Goal: Task Accomplishment & Management: Use online tool/utility

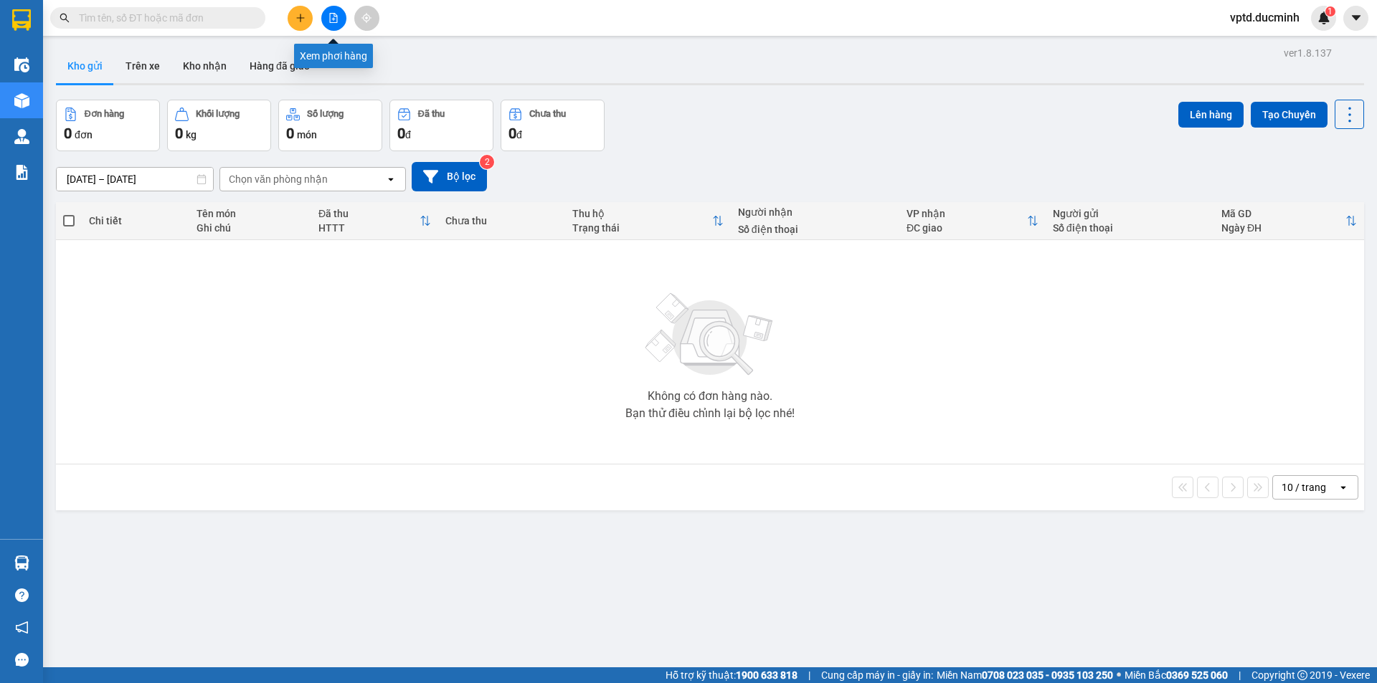
click at [332, 22] on icon "file-add" at bounding box center [333, 18] width 10 height 10
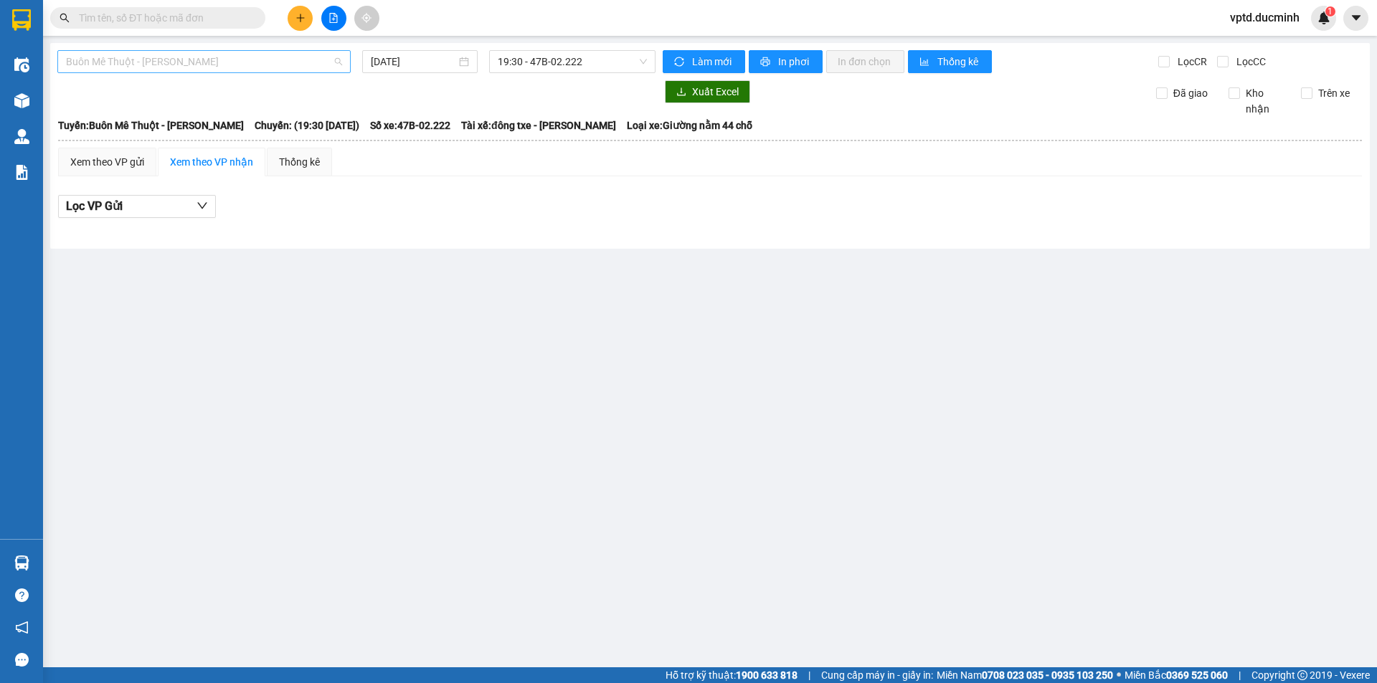
click at [232, 70] on span "Buôn Mê Thuột - [PERSON_NAME]" at bounding box center [204, 62] width 276 height 22
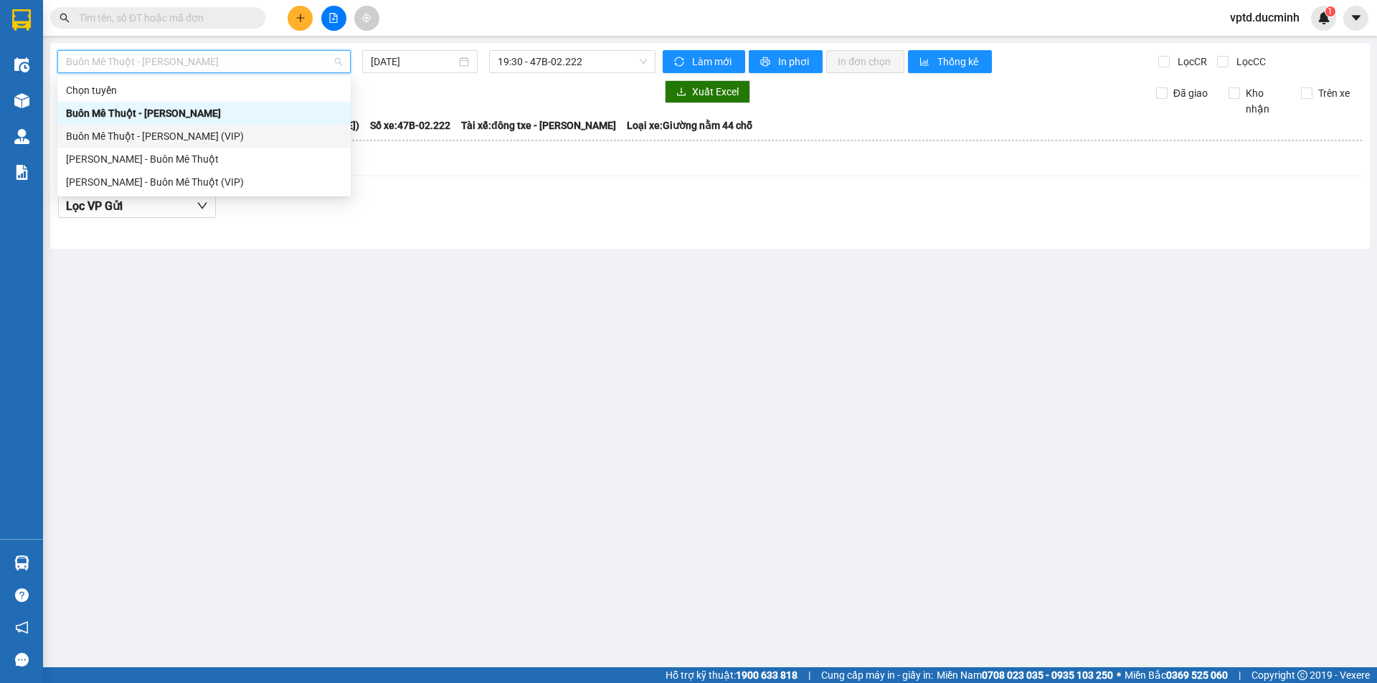
click at [204, 133] on div "Buôn Mê Thuột - [PERSON_NAME] (VIP)" at bounding box center [204, 136] width 276 height 16
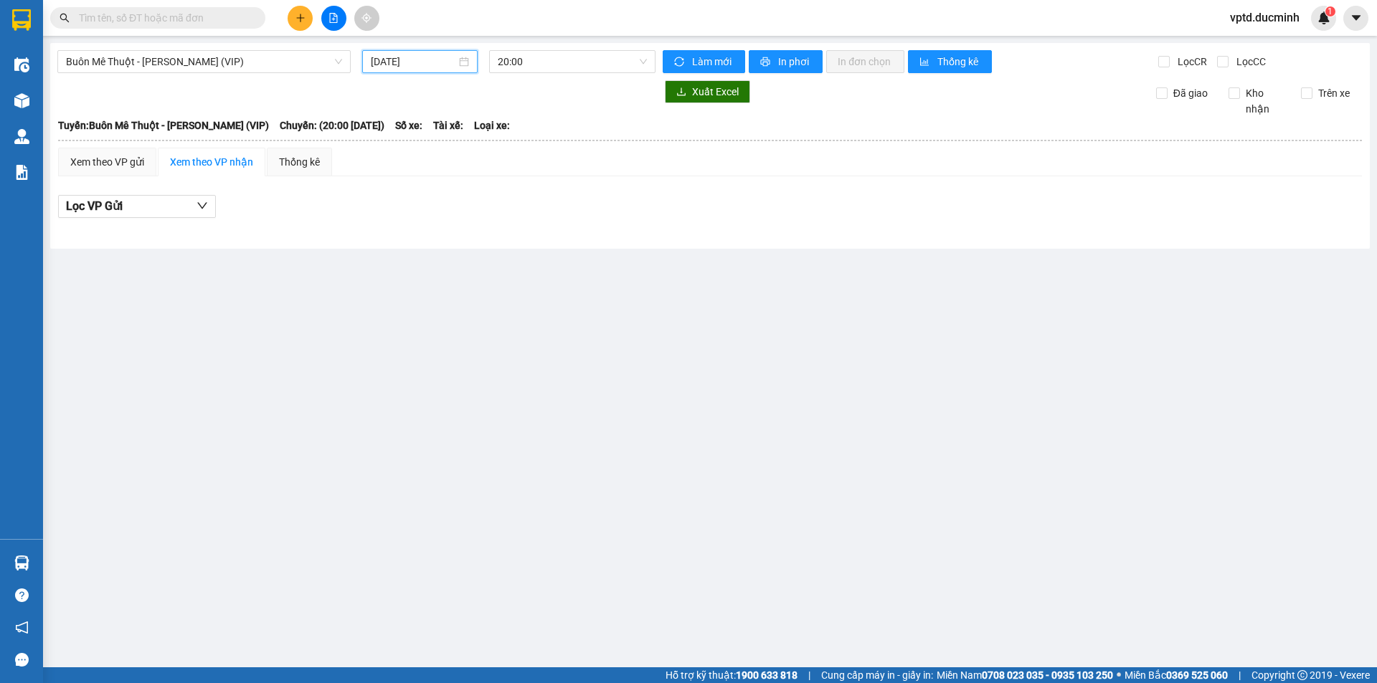
click at [384, 63] on input "[DATE]" at bounding box center [413, 62] width 85 height 16
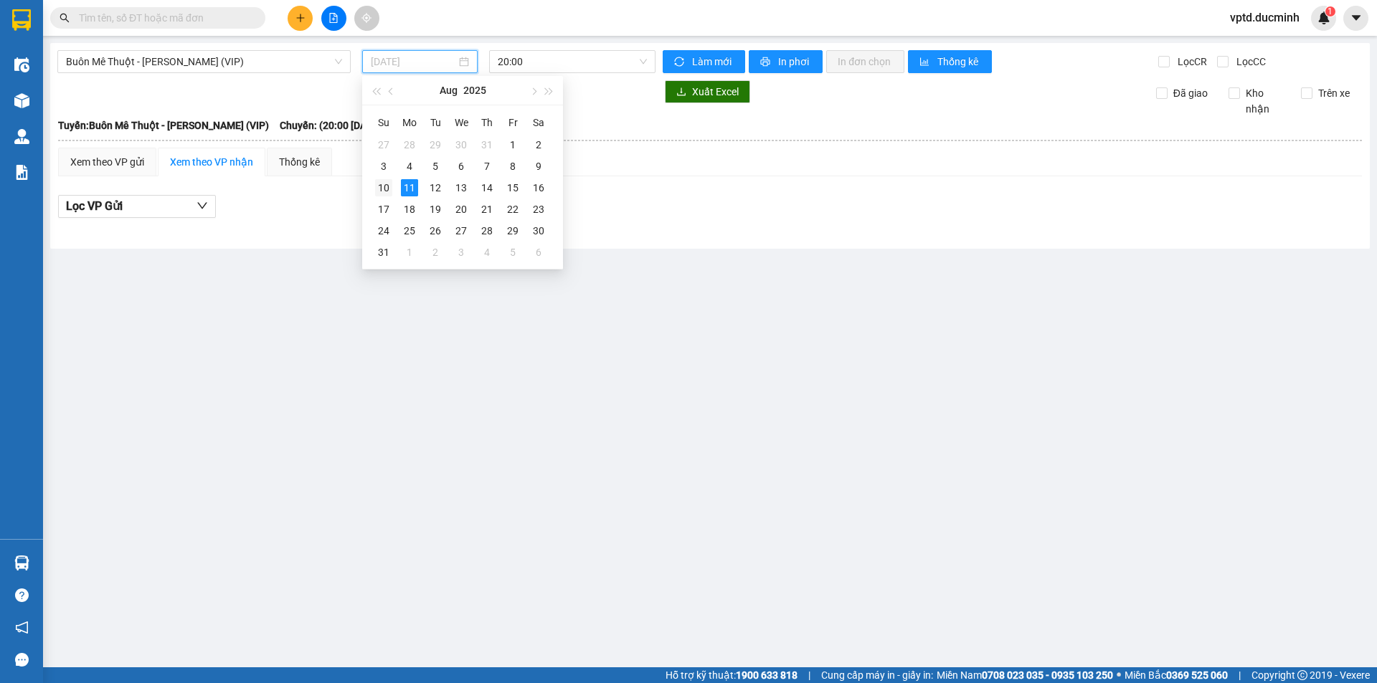
click at [387, 189] on div "10" at bounding box center [383, 187] width 17 height 17
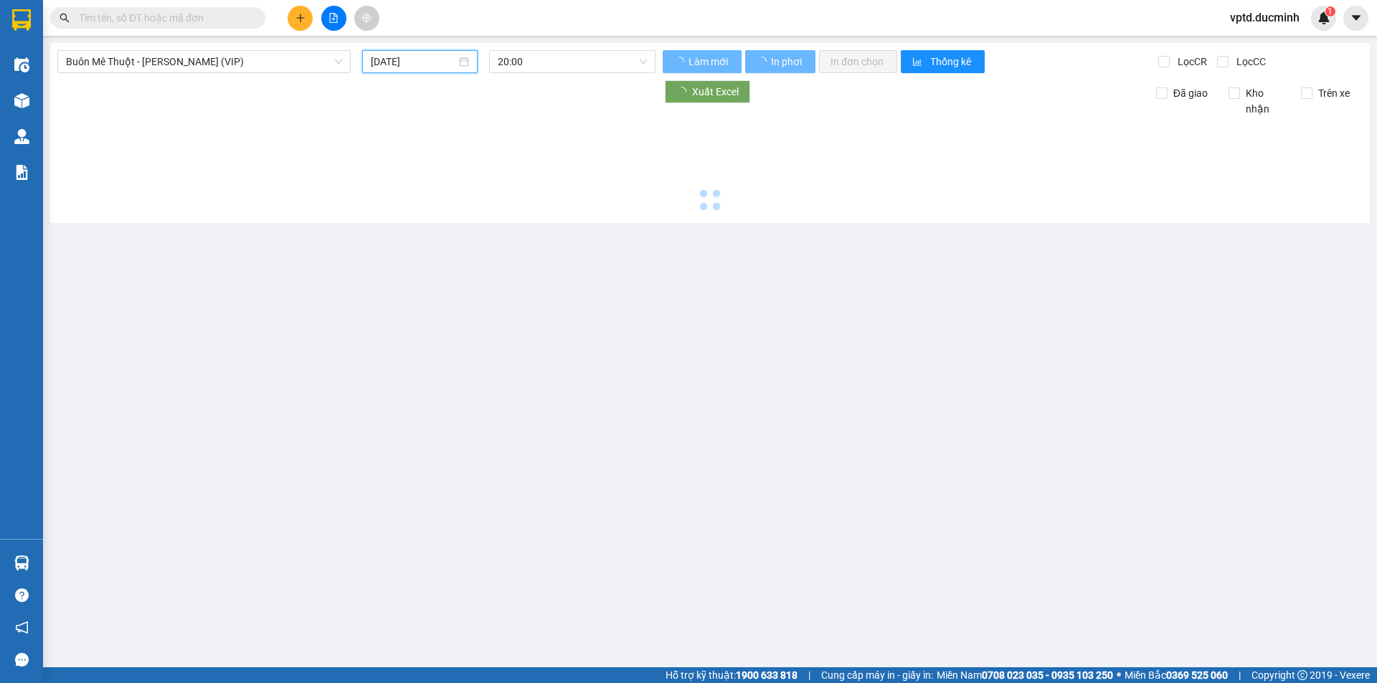
type input "[DATE]"
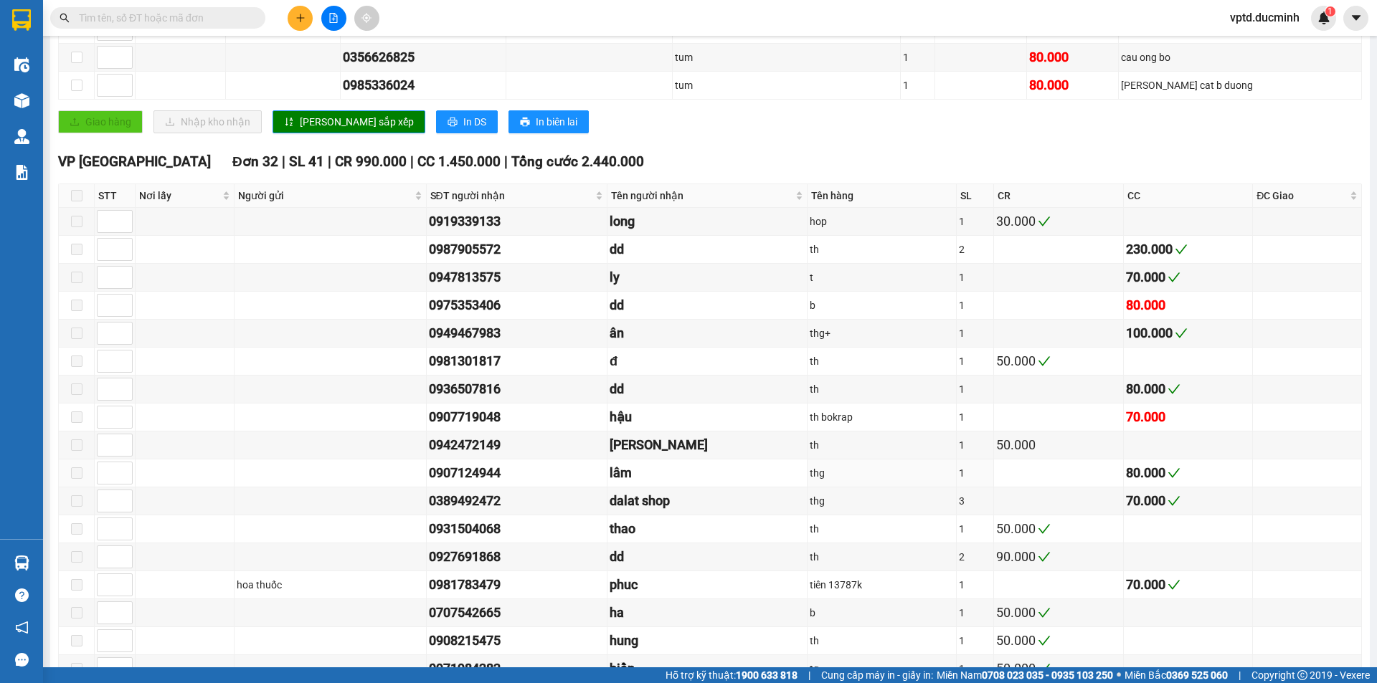
scroll to position [853, 0]
